Goal: Find contact information: Find contact information

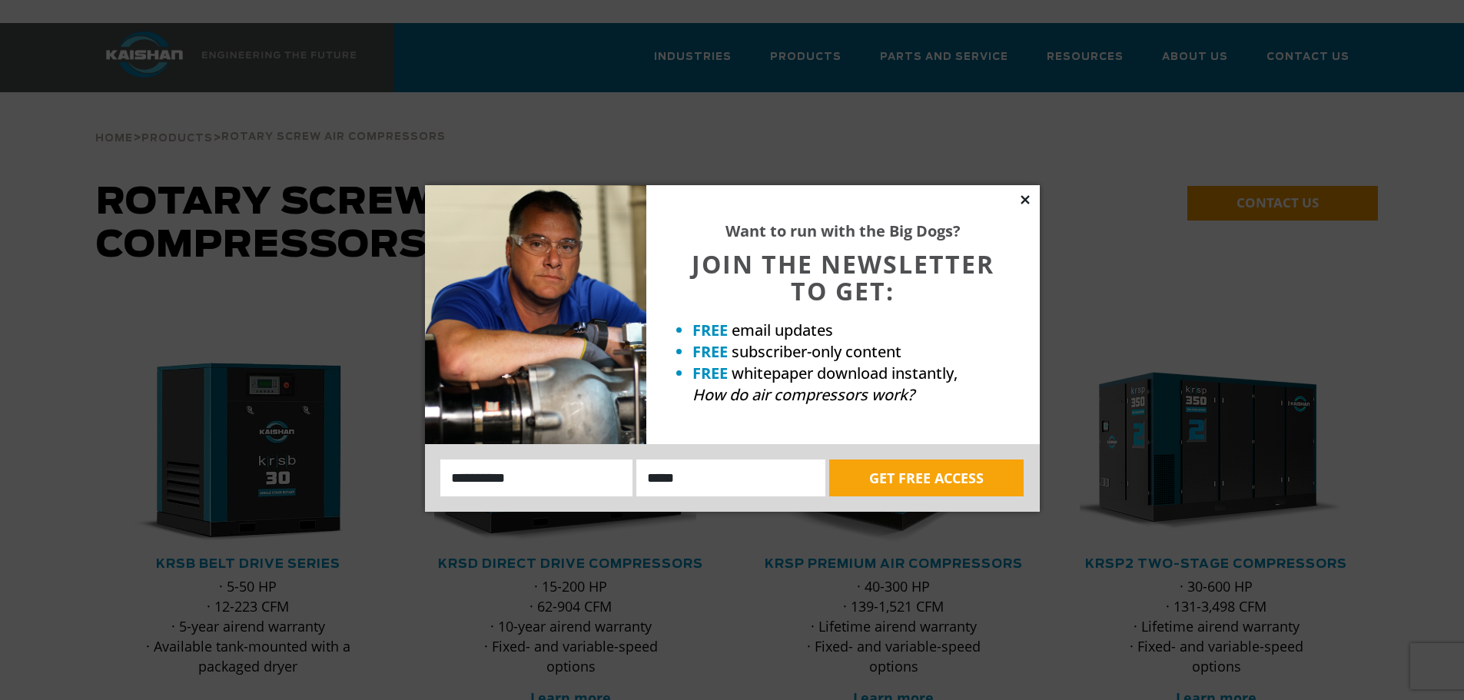
click at [1022, 201] on icon at bounding box center [1025, 200] width 14 height 14
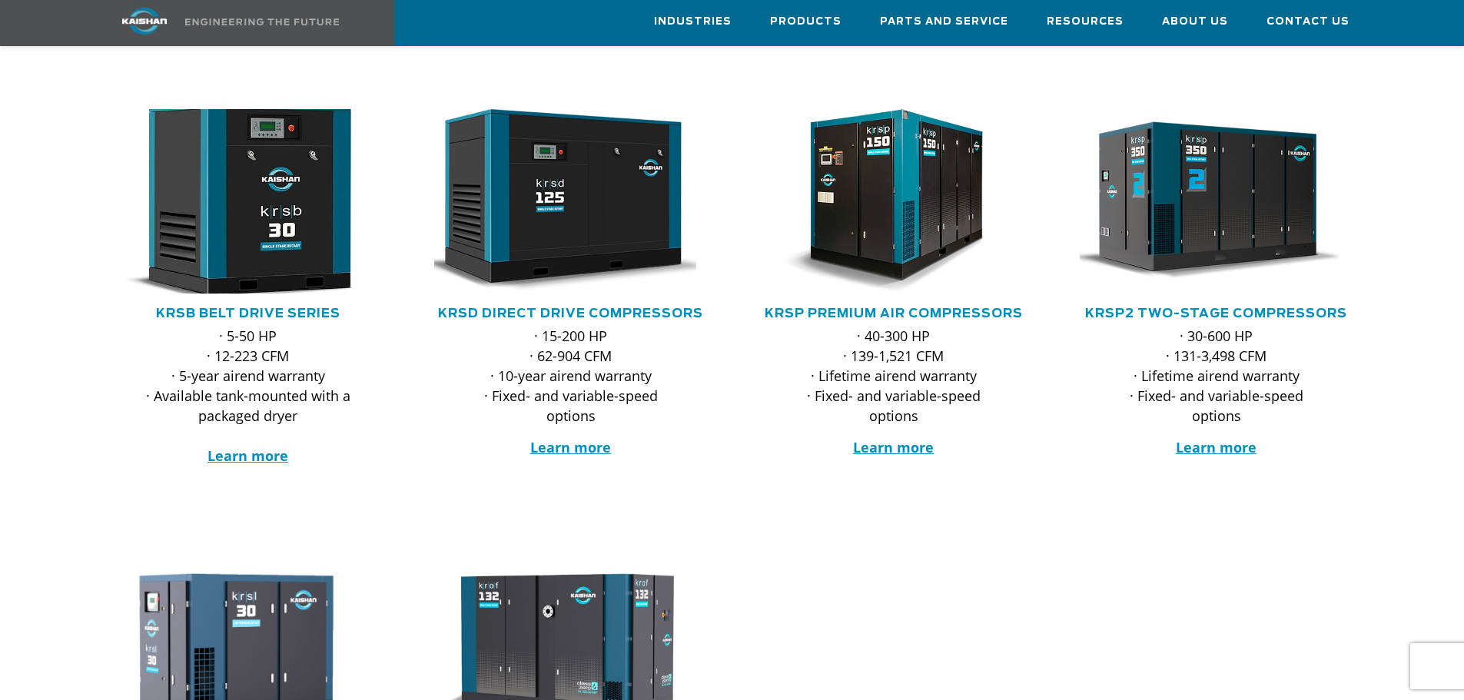
scroll to position [231, 0]
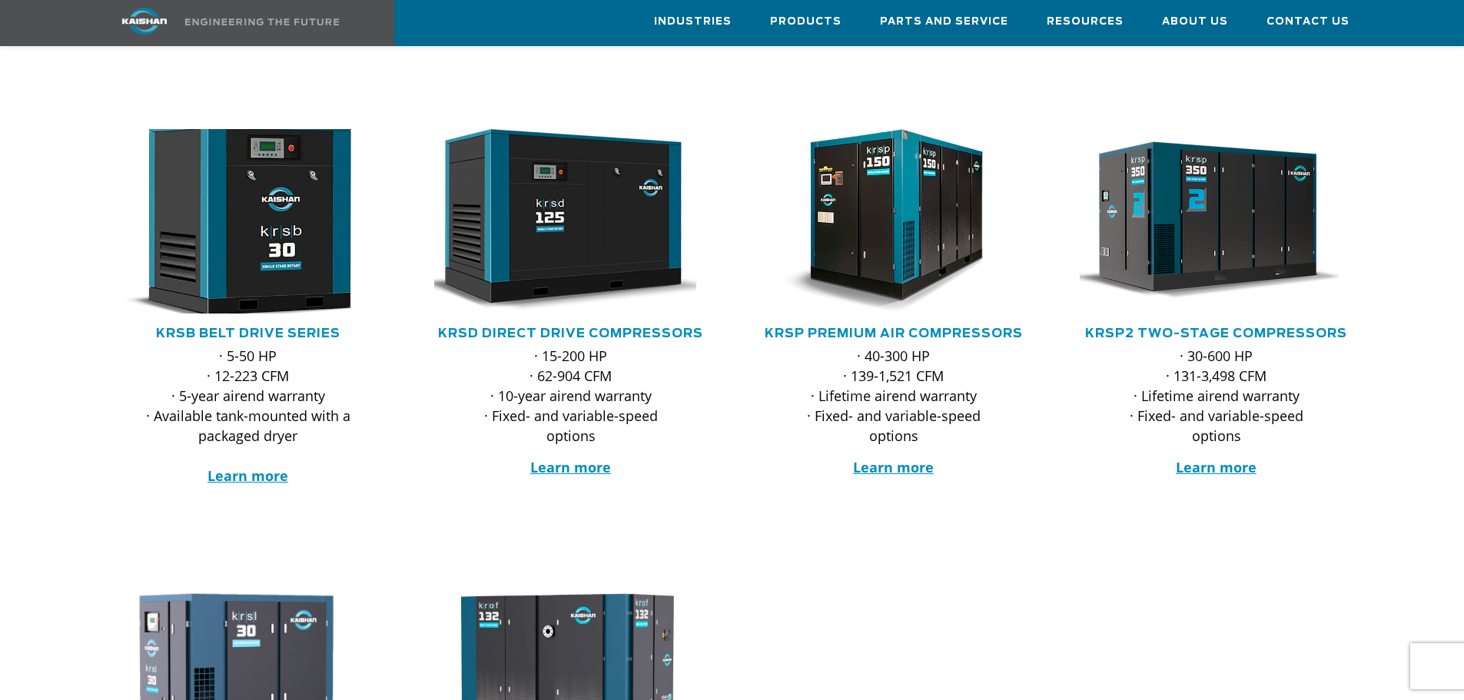
click at [241, 222] on img at bounding box center [236, 221] width 301 height 203
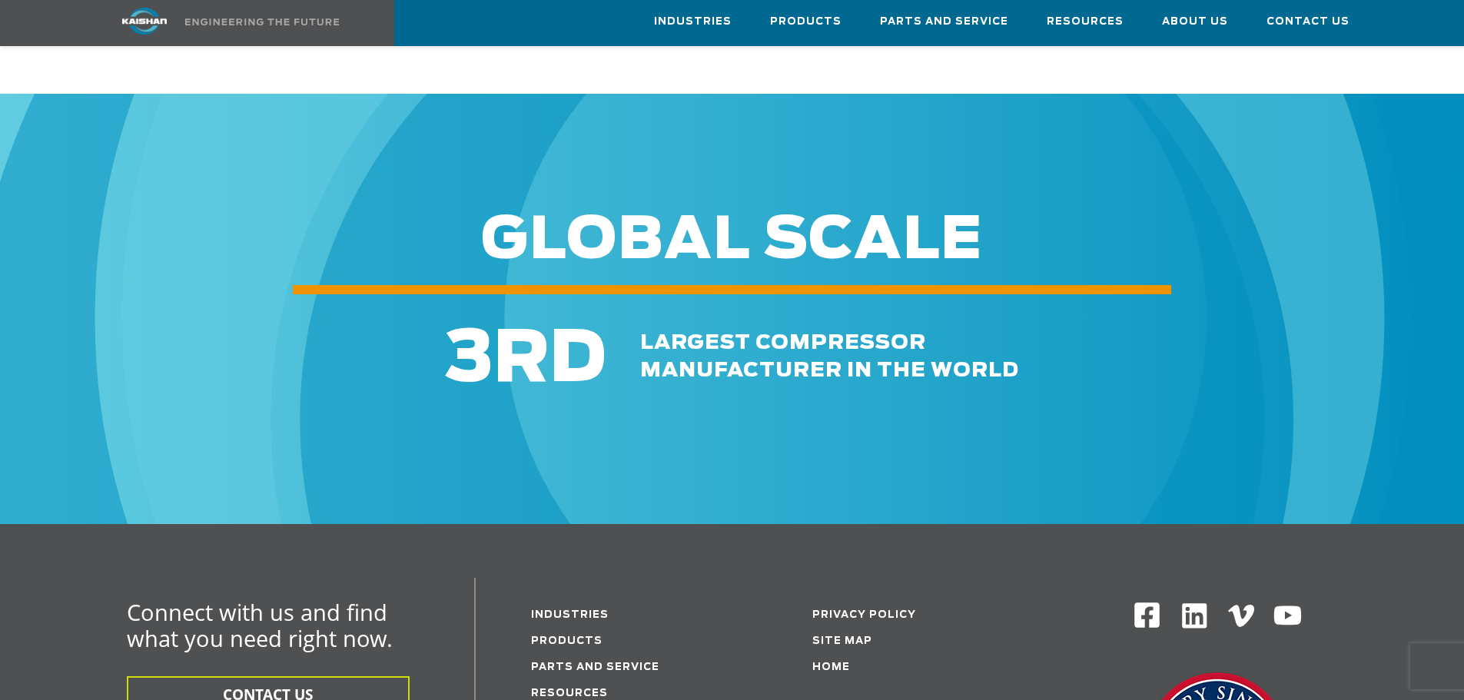
scroll to position [4752, 0]
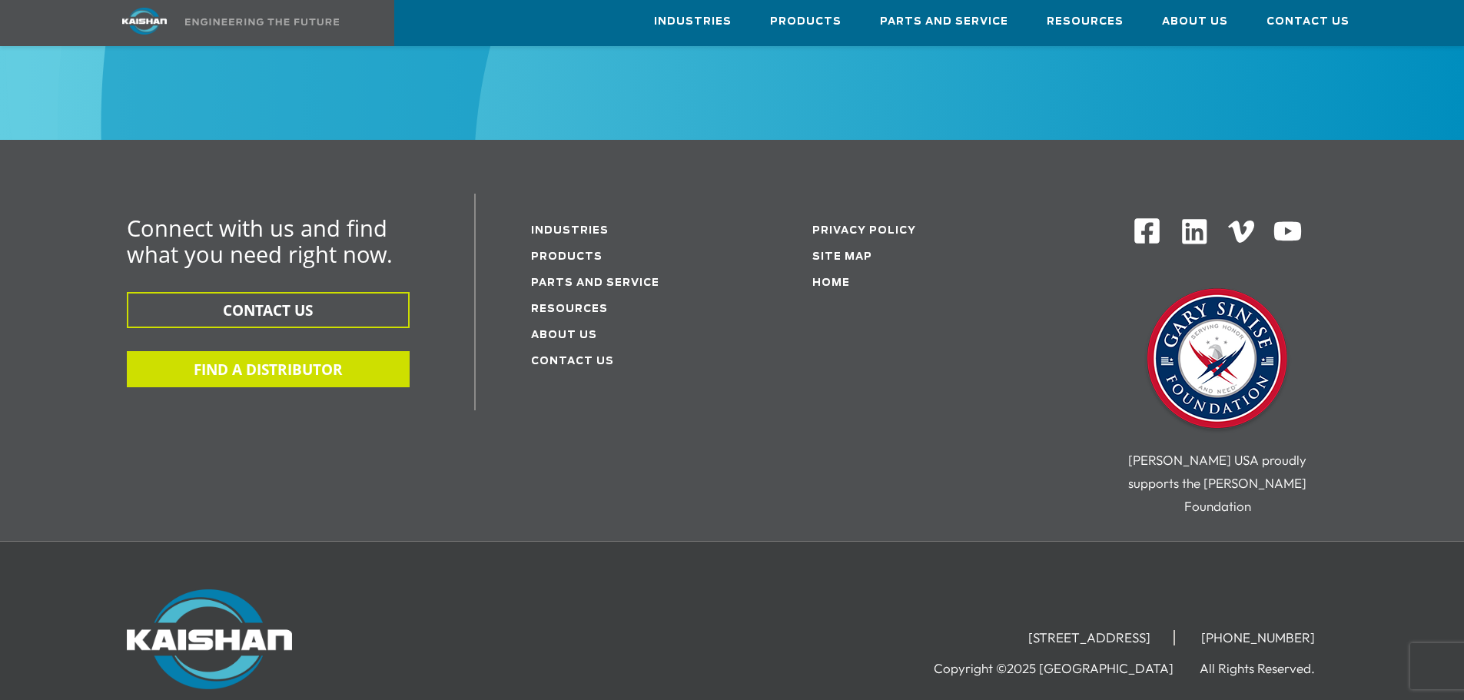
drag, startPoint x: 325, startPoint y: 328, endPoint x: 244, endPoint y: 340, distance: 81.5
drag, startPoint x: 244, startPoint y: 340, endPoint x: 229, endPoint y: 456, distance: 117.1
click at [229, 457] on div "Connect with us and find what you need right now. CONTACT US FIND A DISTRIBUTOR…" at bounding box center [732, 367] width 1291 height 347
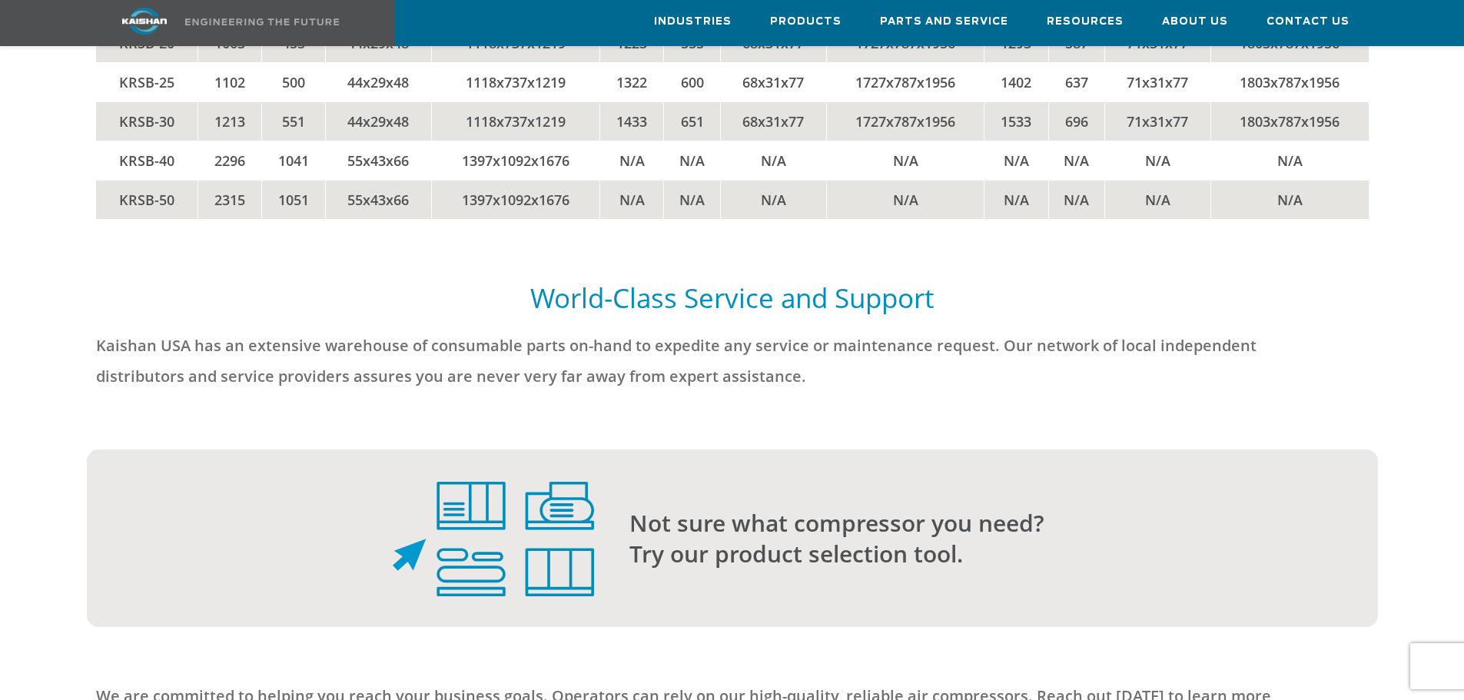
scroll to position [3522, 0]
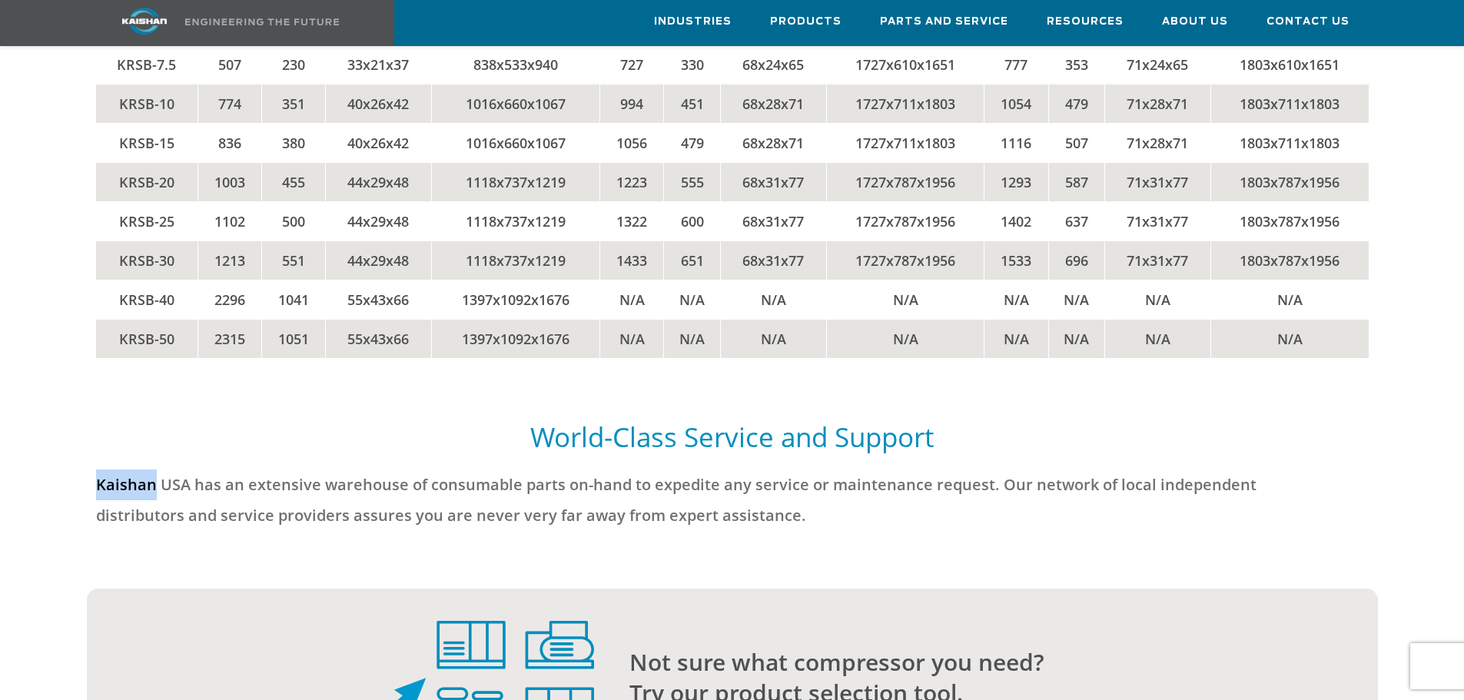
drag, startPoint x: 114, startPoint y: 457, endPoint x: 152, endPoint y: 460, distance: 38.6
click at [152, 460] on div "Kaishan USA has an extensive warehouse of consumable parts on-hand to expedite …" at bounding box center [732, 502] width 1291 height 96
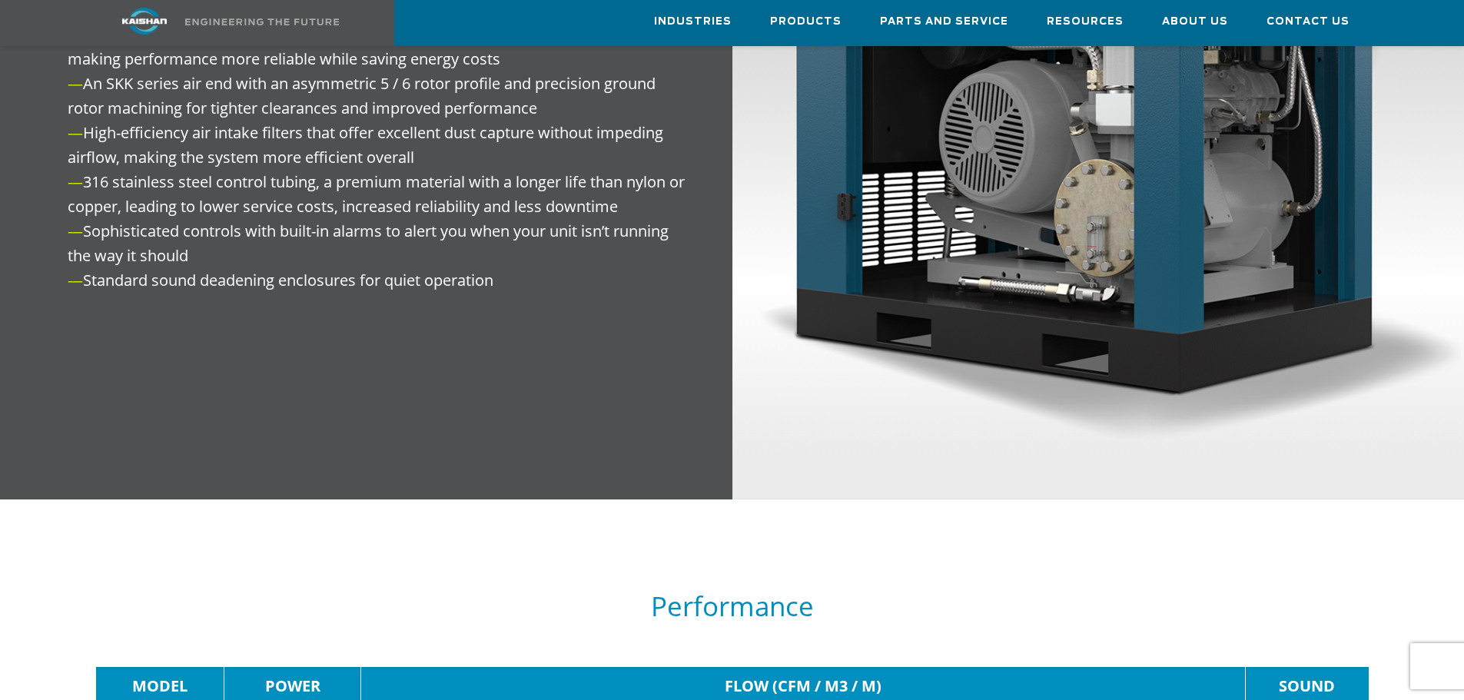
scroll to position [2139, 0]
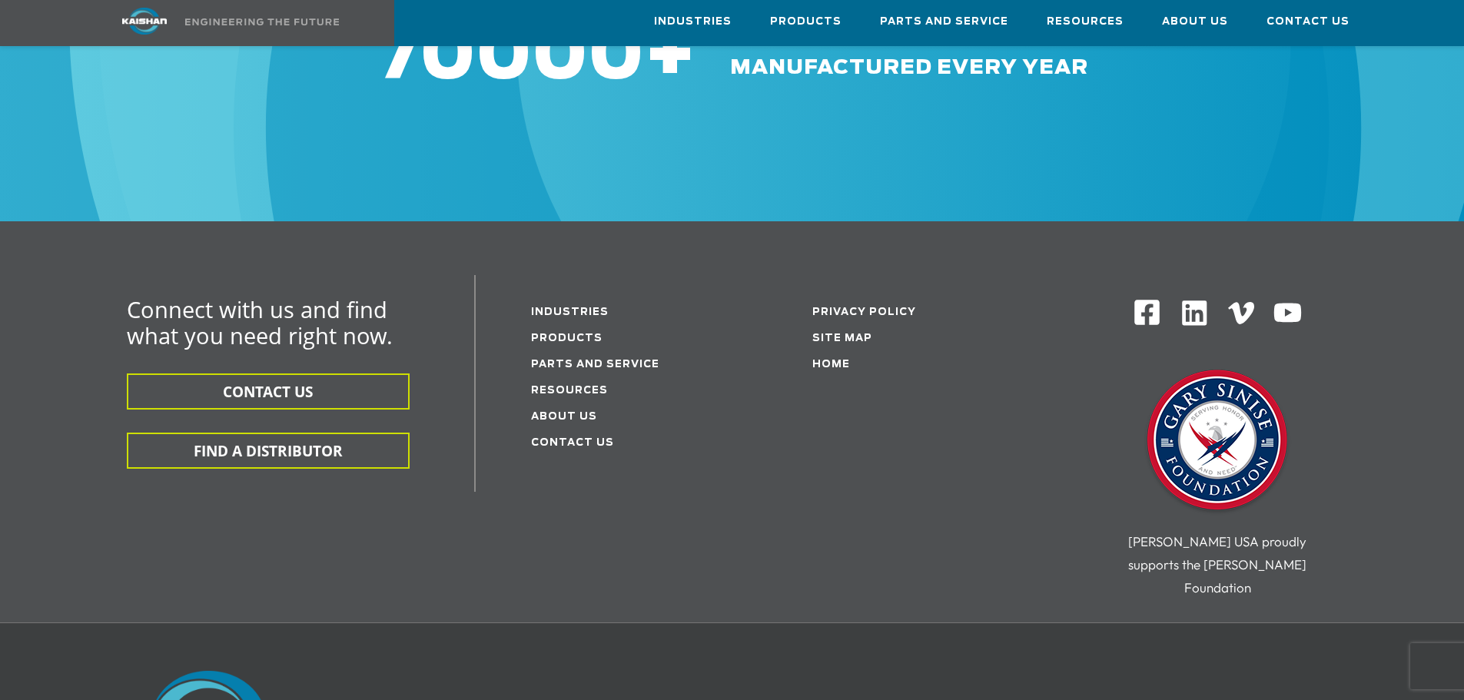
scroll to position [4829, 0]
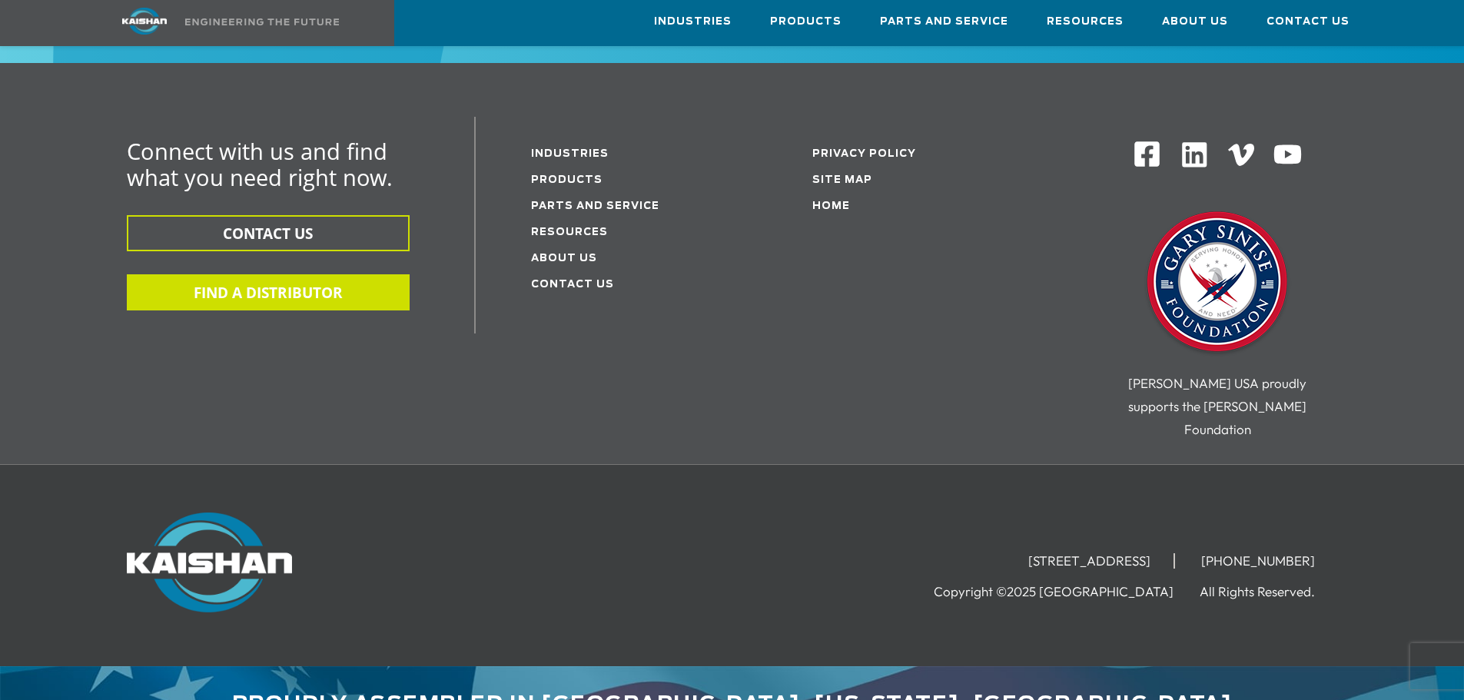
click at [321, 274] on button "FIND A DISTRIBUTOR" at bounding box center [268, 292] width 283 height 36
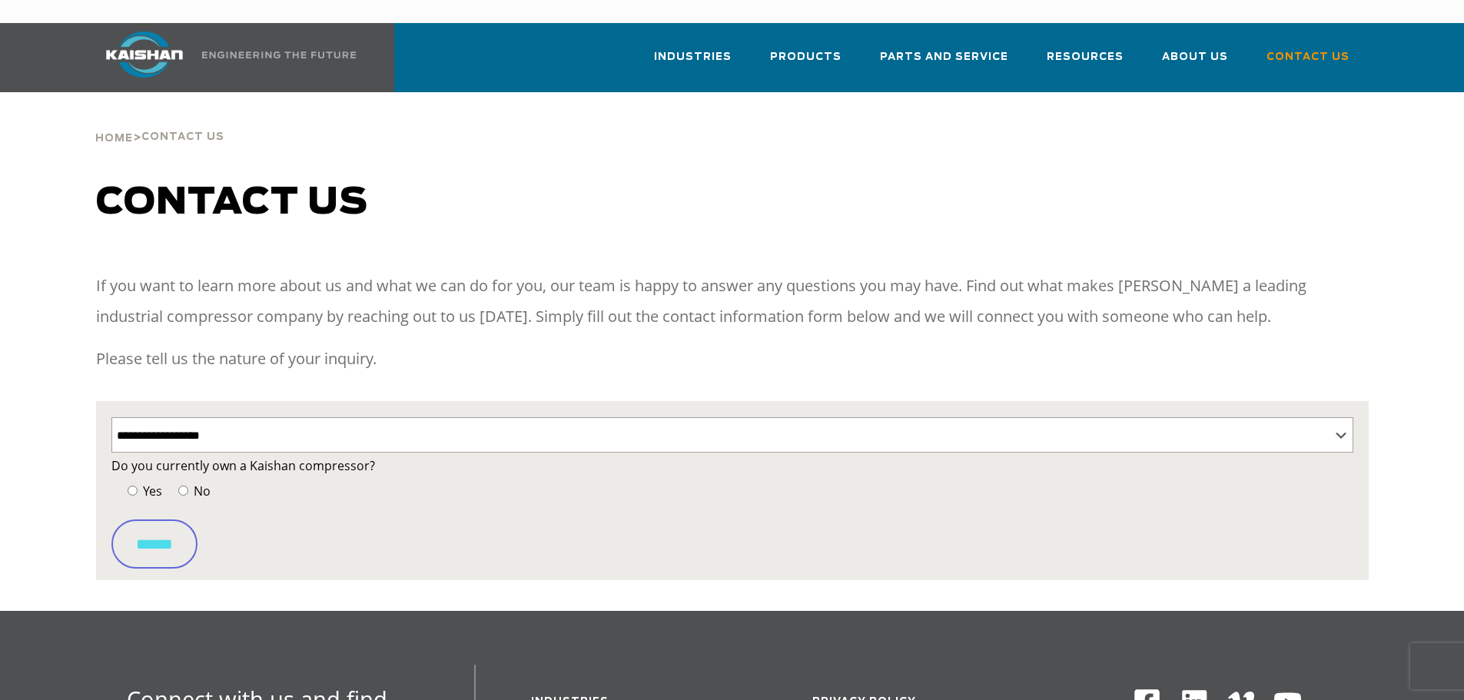
select select "**********"
select select "Contact form"
click at [194, 456] on p "Do you currently own a Kaishan compressor? Yes No" at bounding box center [732, 481] width 1242 height 53
click at [191, 483] on span "No" at bounding box center [201, 491] width 20 height 17
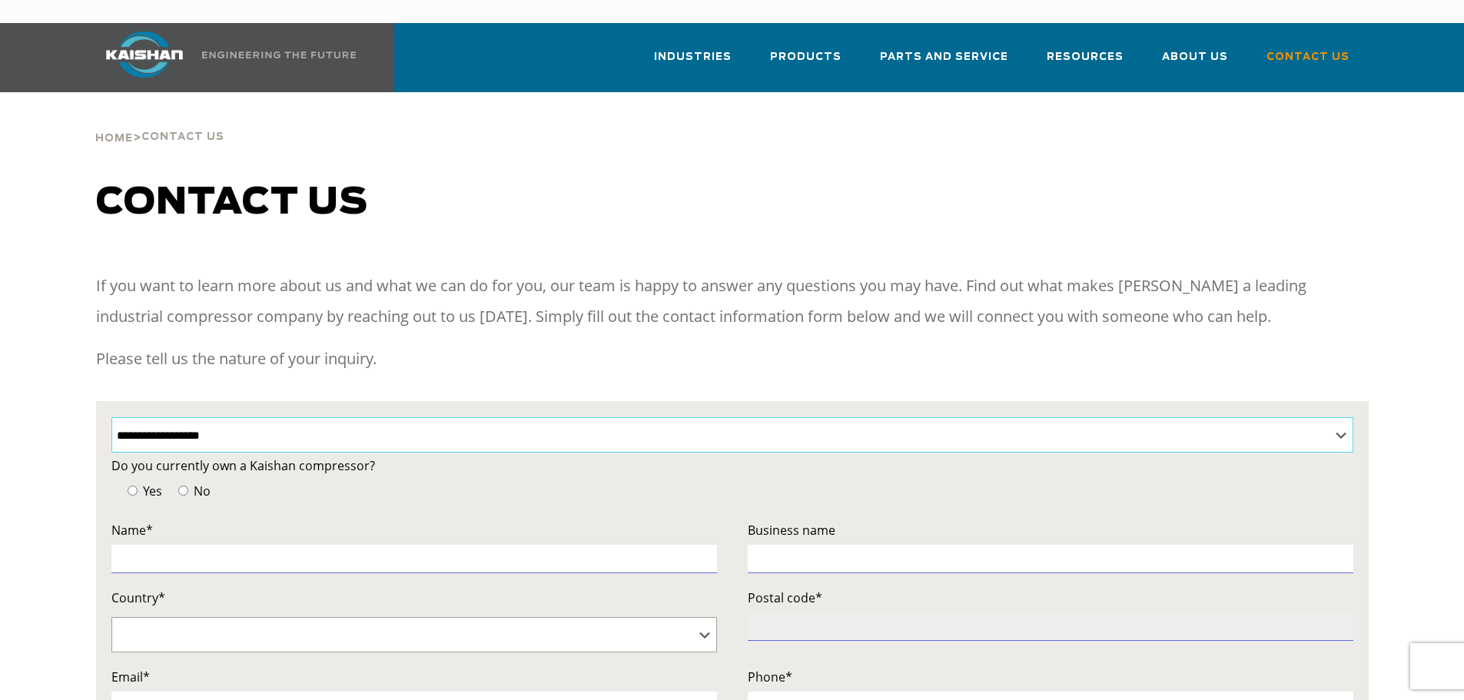
click at [496, 417] on select "**********" at bounding box center [732, 434] width 1242 height 35
click at [493, 417] on select "**********" at bounding box center [732, 434] width 1242 height 35
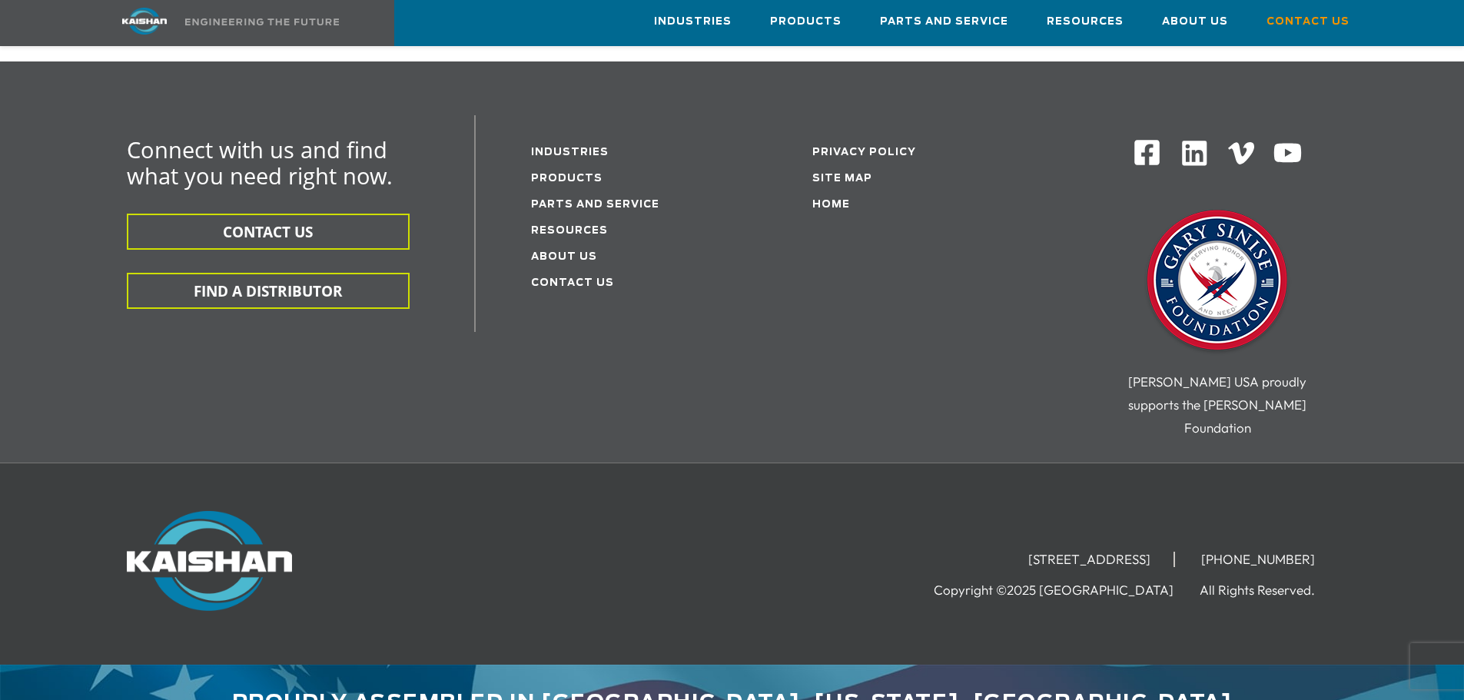
scroll to position [1055, 0]
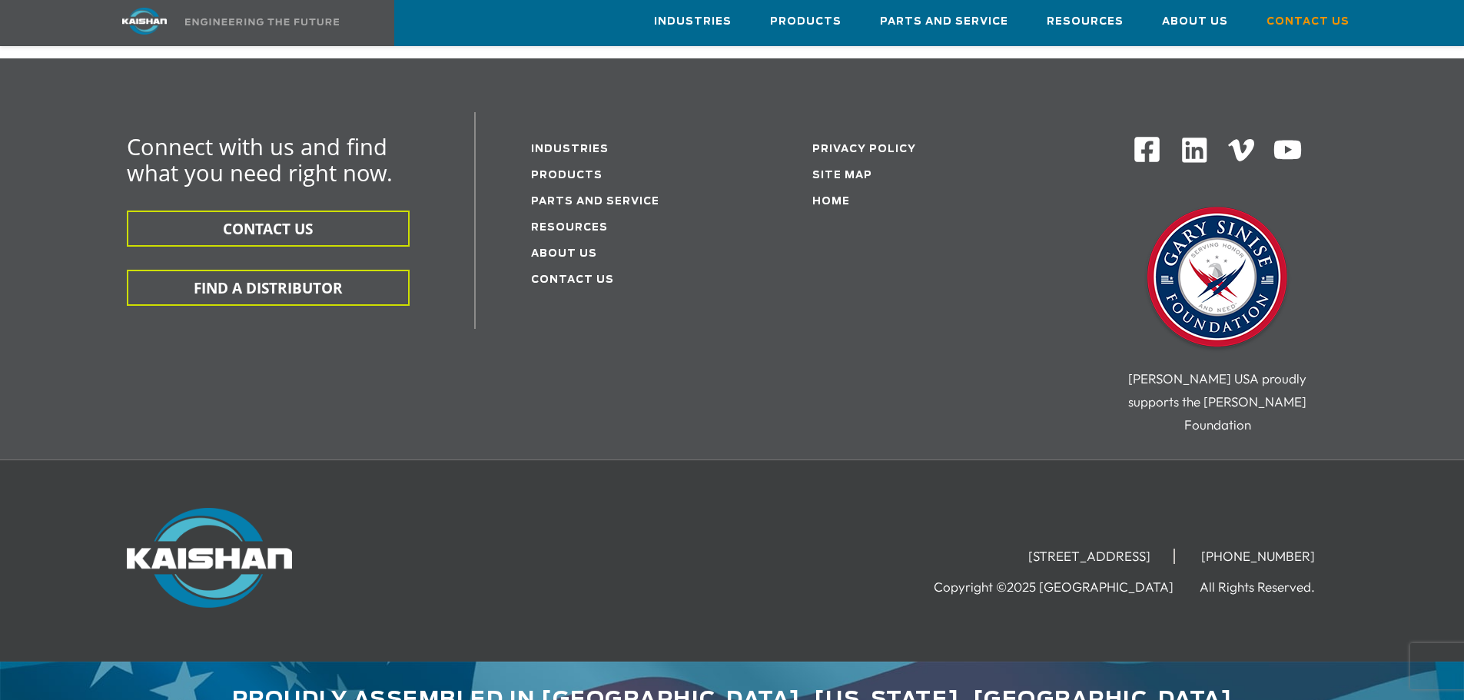
drag, startPoint x: 352, startPoint y: 526, endPoint x: 216, endPoint y: 483, distance: 142.5
click at [216, 508] on div at bounding box center [334, 561] width 414 height 106
click at [216, 508] on img at bounding box center [209, 558] width 165 height 100
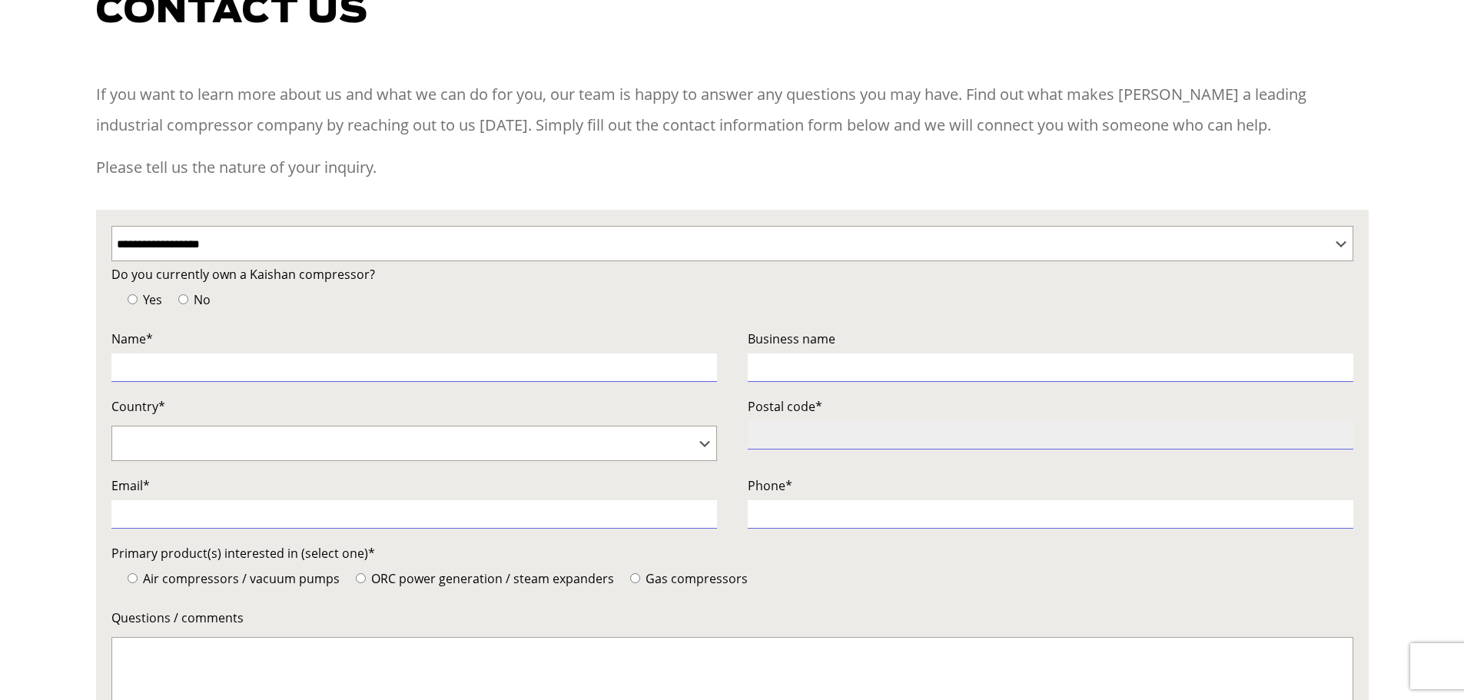
scroll to position [0, 0]
